Goal: Complete application form

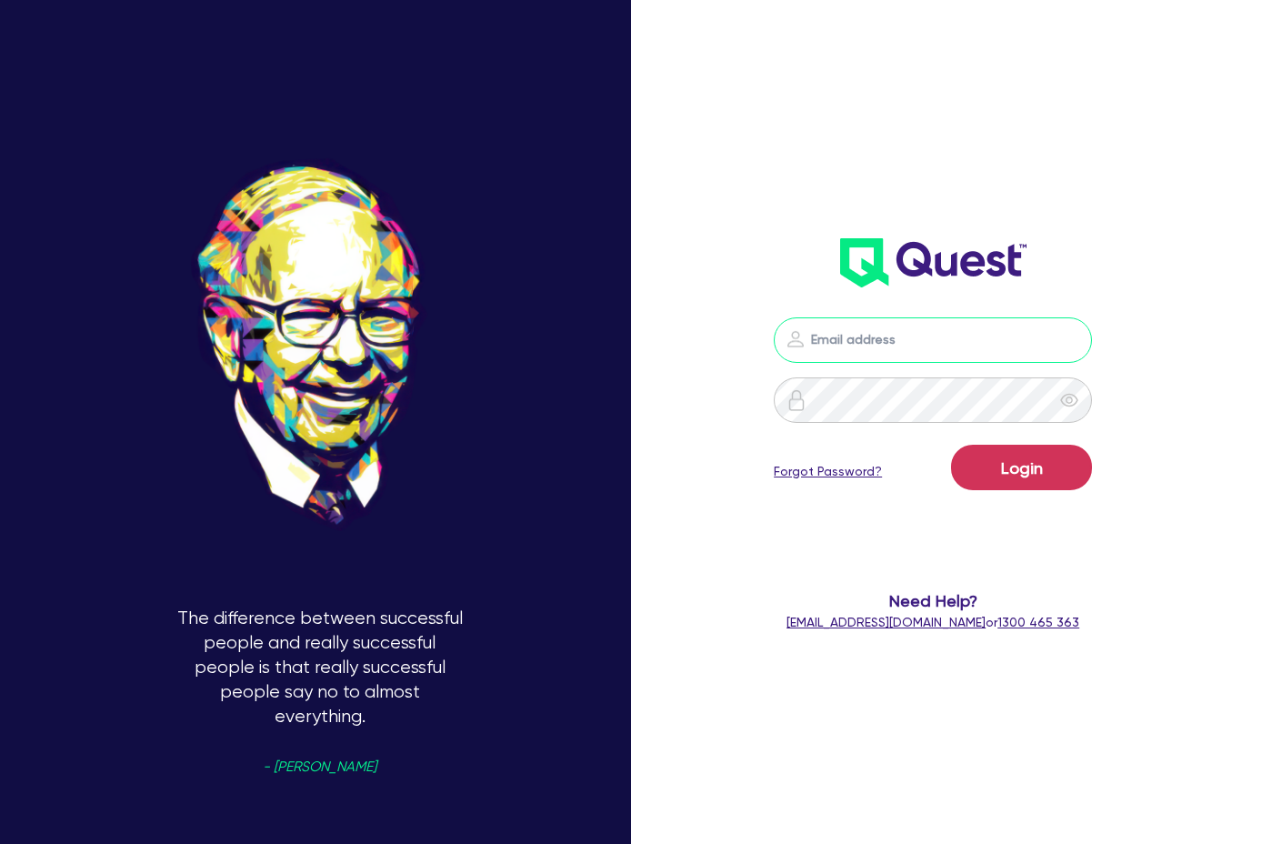
type input "[PERSON_NAME][EMAIL_ADDRESS][DOMAIN_NAME]"
drag, startPoint x: 1027, startPoint y: 502, endPoint x: 1019, endPoint y: 496, distance: 9.8
click at [1024, 499] on form "[PERSON_NAME][EMAIL_ADDRESS][DOMAIN_NAME] Login Forgot Password? Need Help? [EM…" at bounding box center [933, 474] width 322 height 315
click at [1016, 494] on div "Login Forgot Password?" at bounding box center [933, 471] width 318 height 53
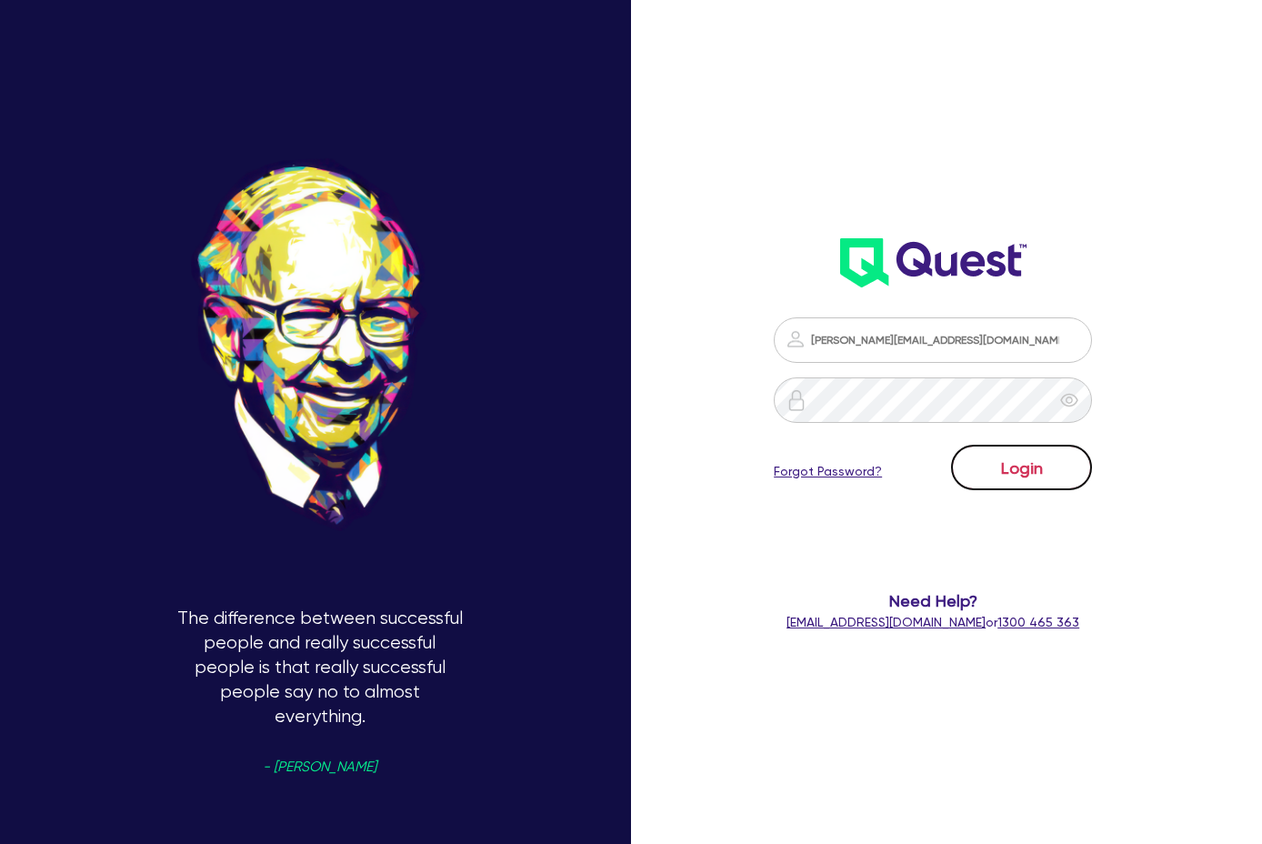
click at [1005, 486] on button "Login" at bounding box center [1021, 467] width 141 height 45
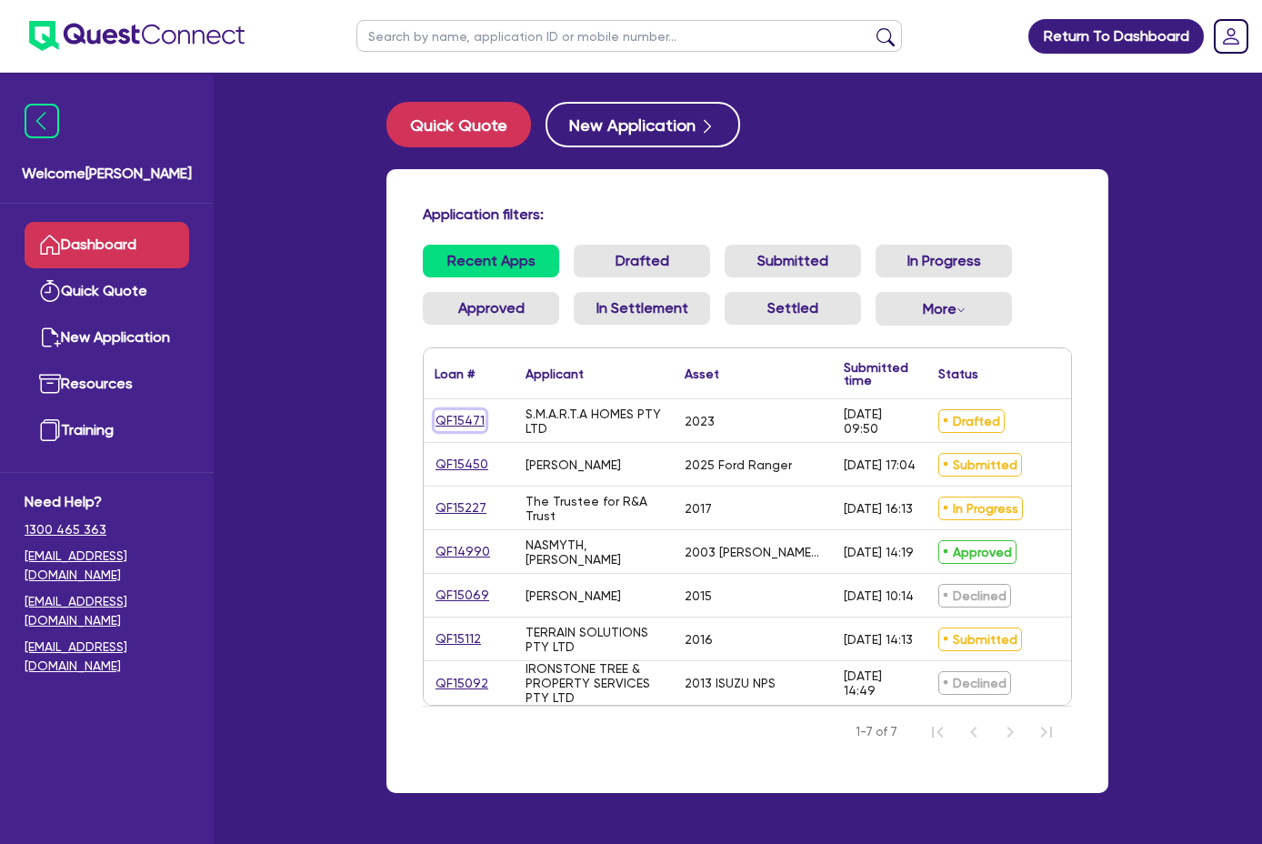
click at [435, 417] on link "QF15471" at bounding box center [460, 420] width 51 height 21
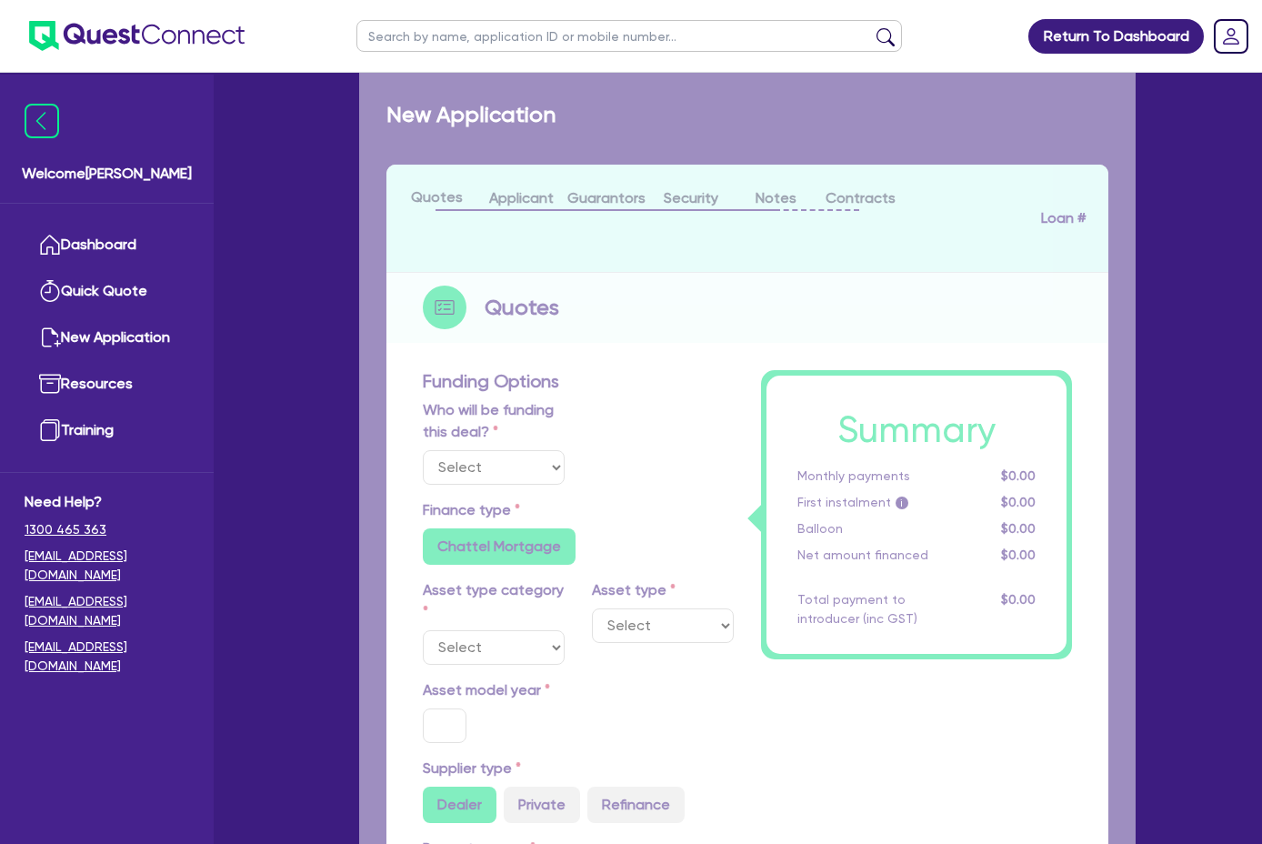
select select "Quest Finance - Own Book"
select select "CARS_AND_LIGHT_TRUCKS"
type input "2023"
radio input "true"
type input "29,000"
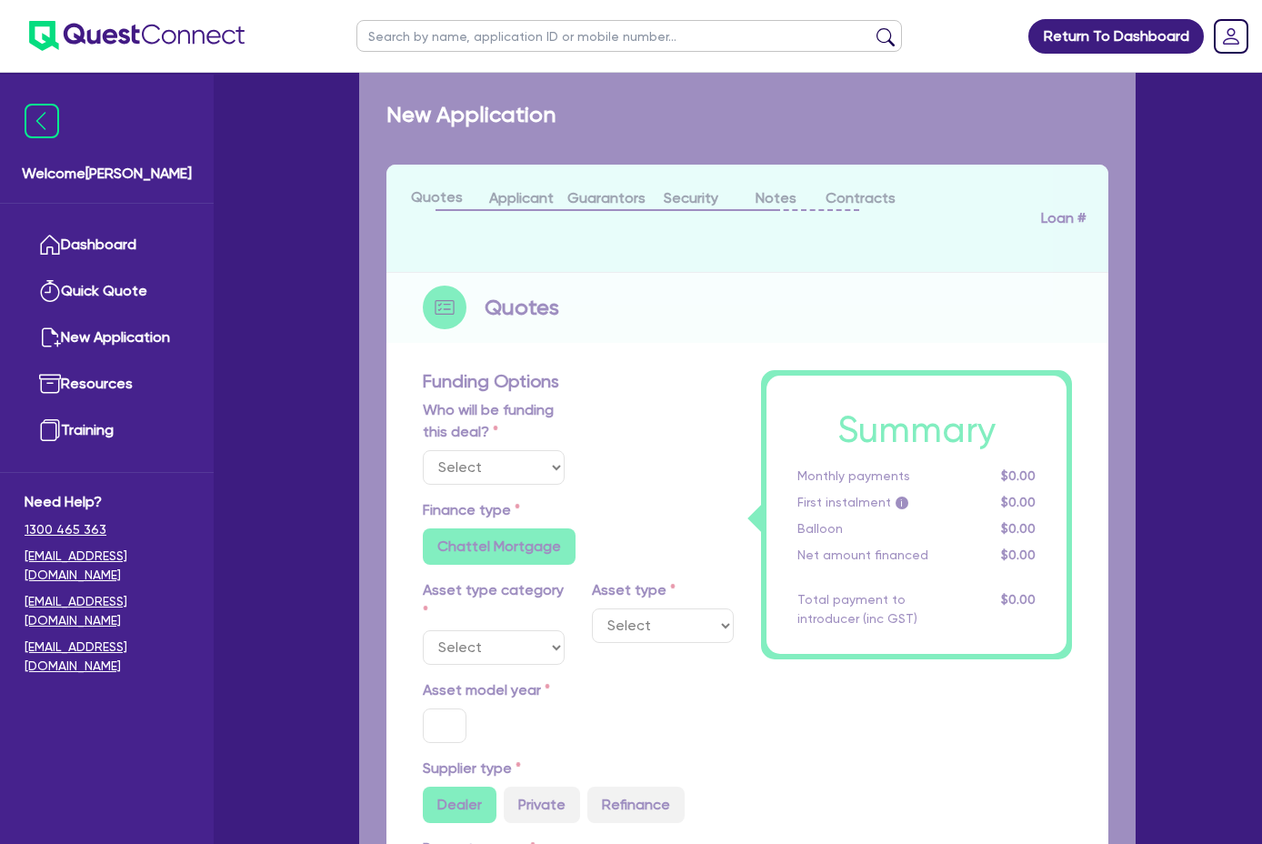
type input "10"
type input "2,900"
type input "17.95"
type input "1,200"
select select "PASSENGER_VEHICLES"
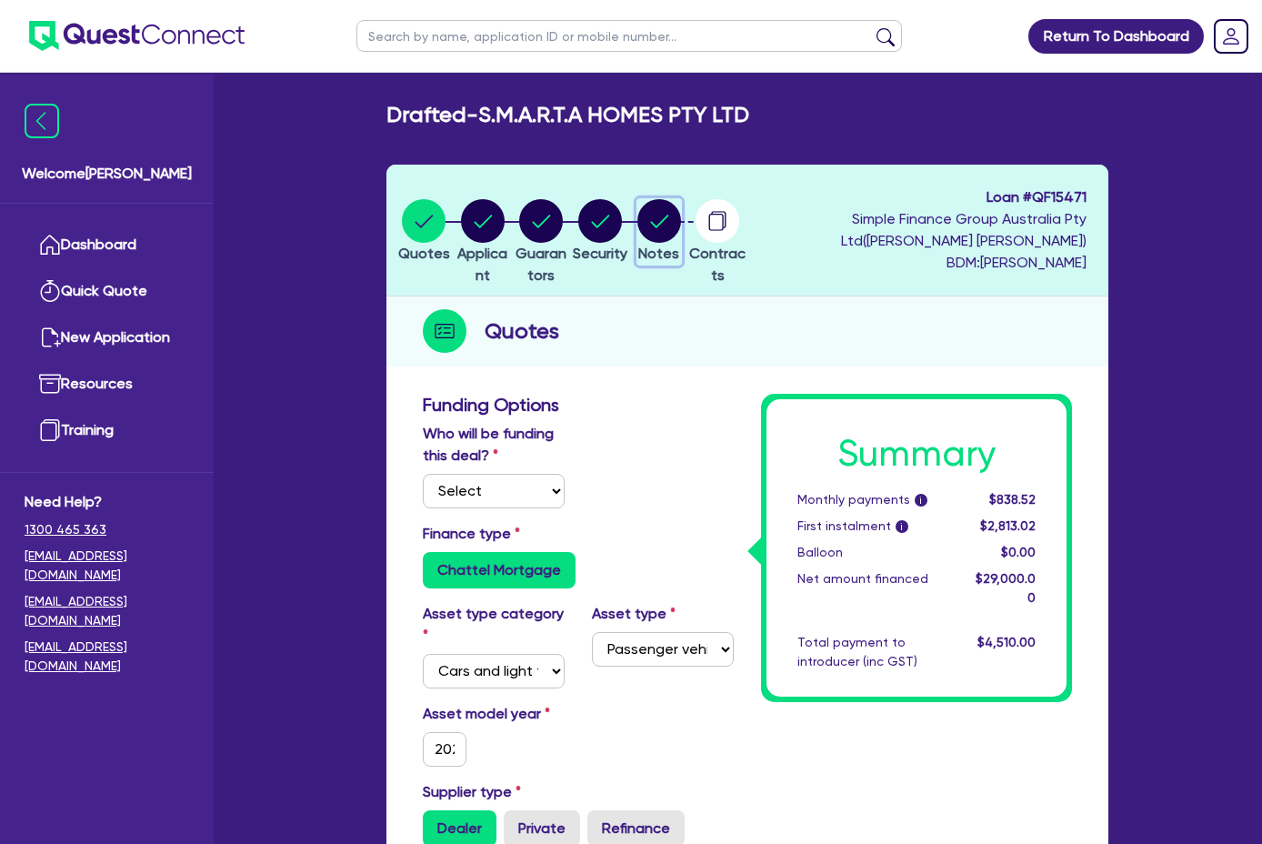
click at [671, 211] on circle "button" at bounding box center [659, 221] width 44 height 44
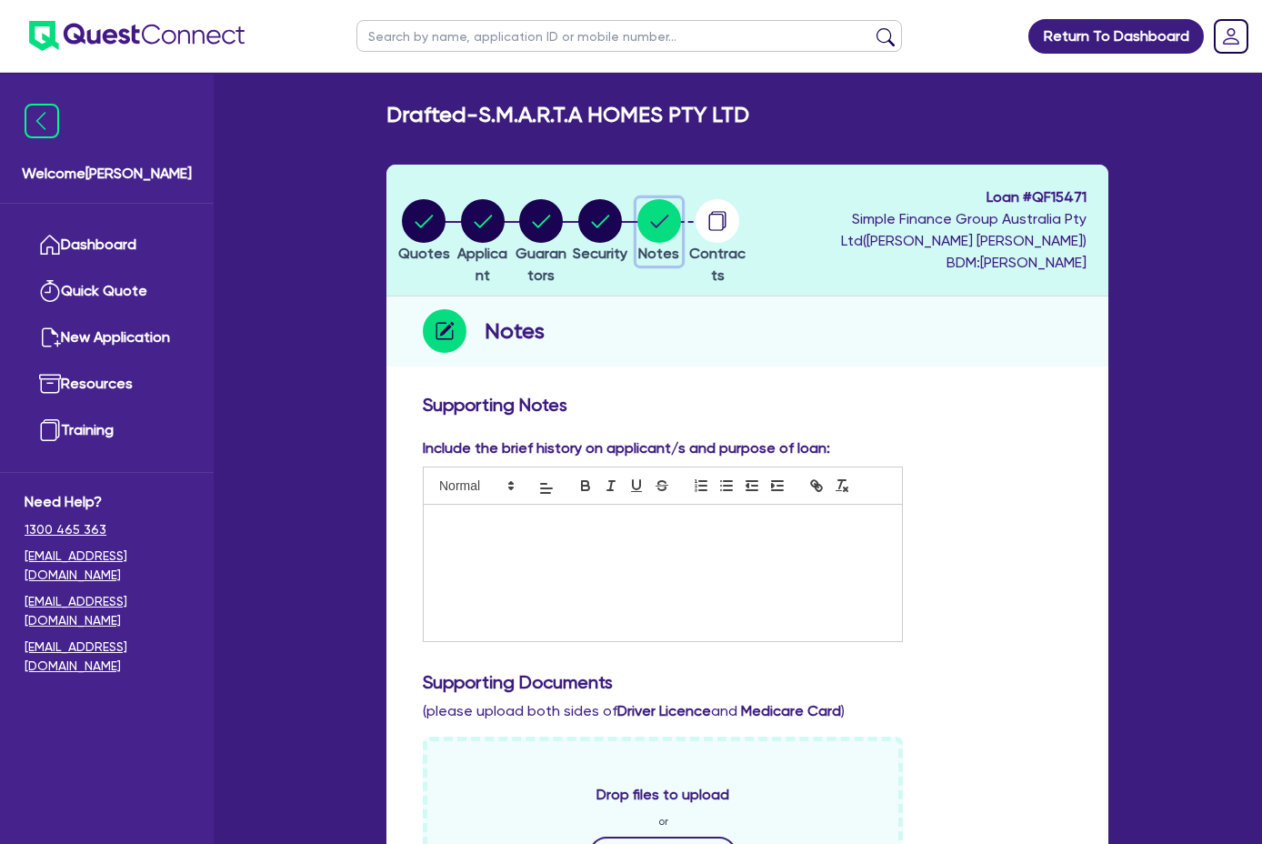
scroll to position [545, 0]
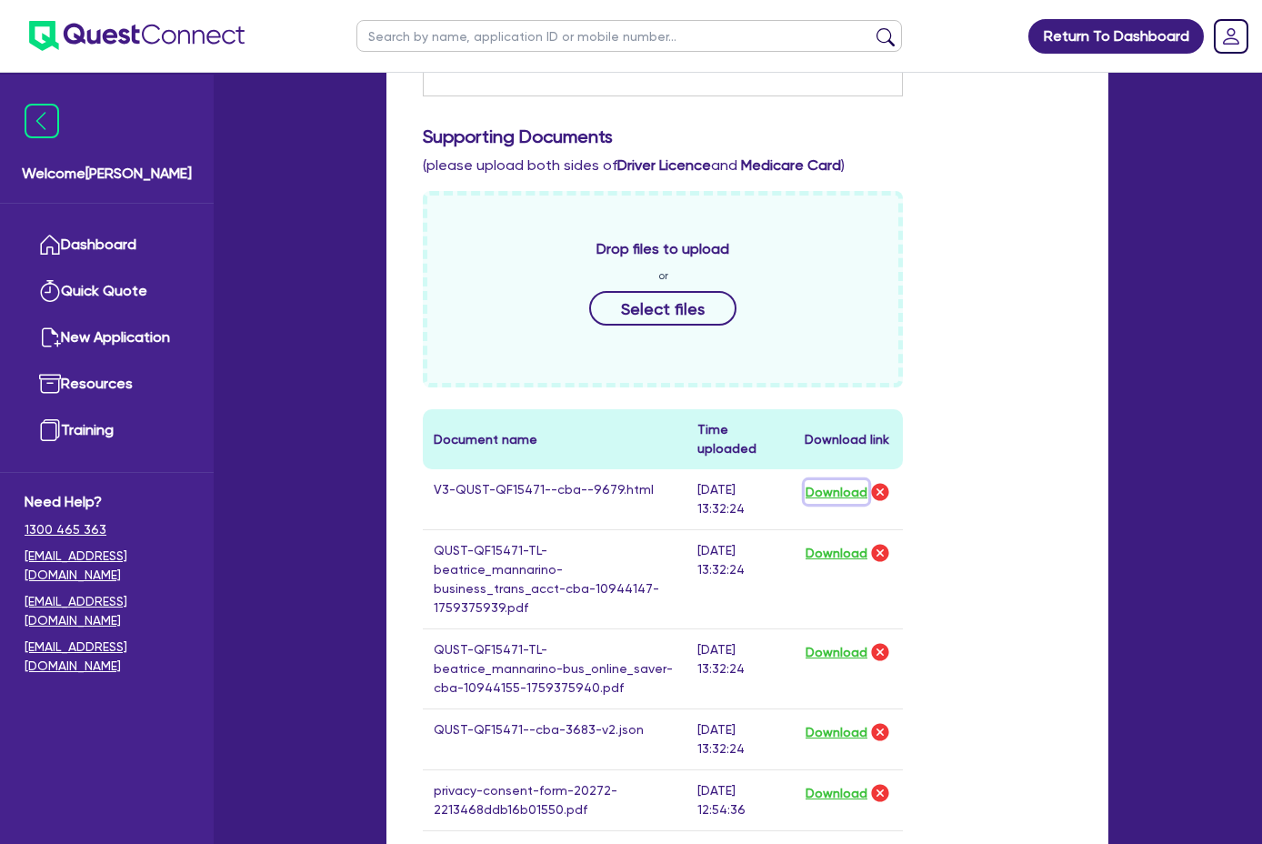
click at [845, 480] on button "Download" at bounding box center [837, 492] width 64 height 24
click at [859, 720] on button "Download" at bounding box center [837, 732] width 64 height 24
click at [855, 640] on button "Download" at bounding box center [837, 652] width 64 height 24
click at [852, 541] on button "Download" at bounding box center [837, 553] width 64 height 24
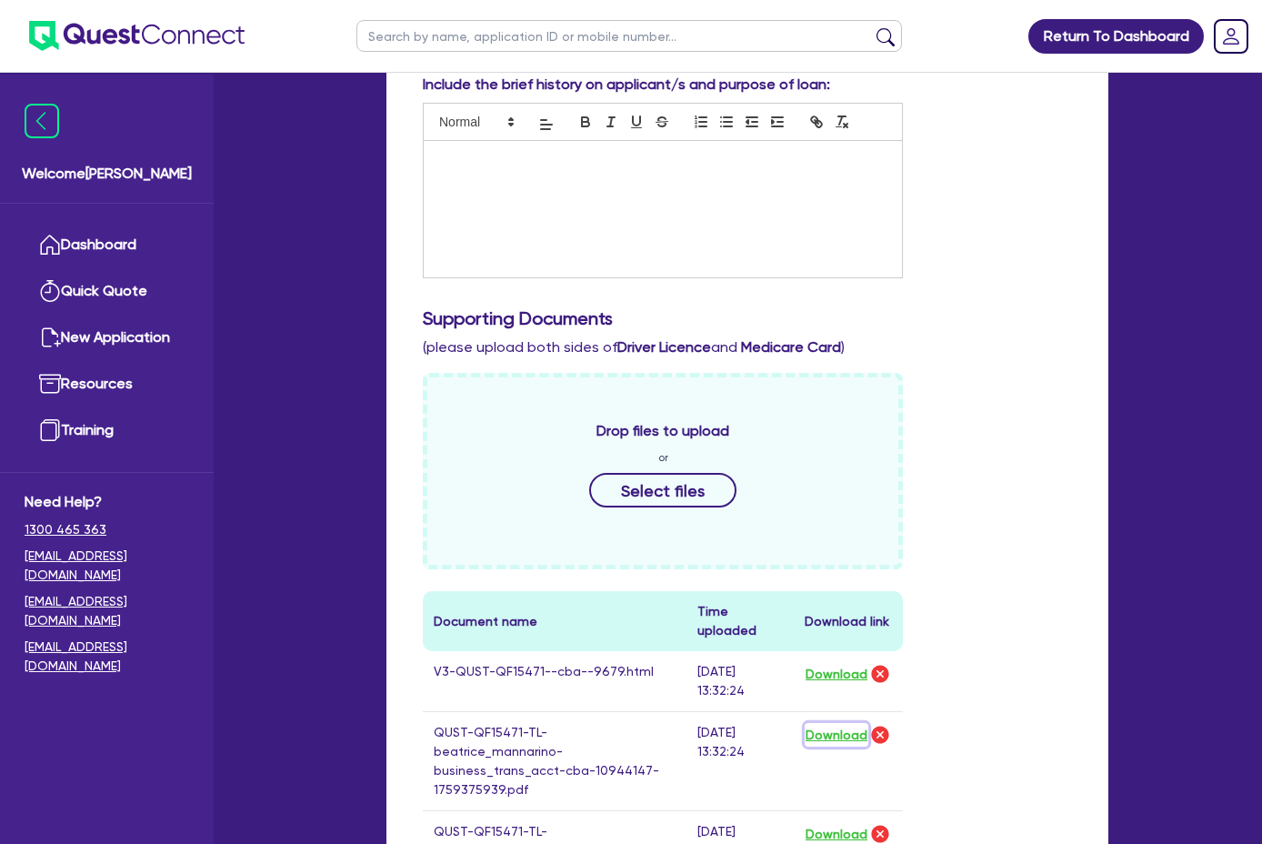
scroll to position [0, 0]
